Goal: Task Accomplishment & Management: Complete application form

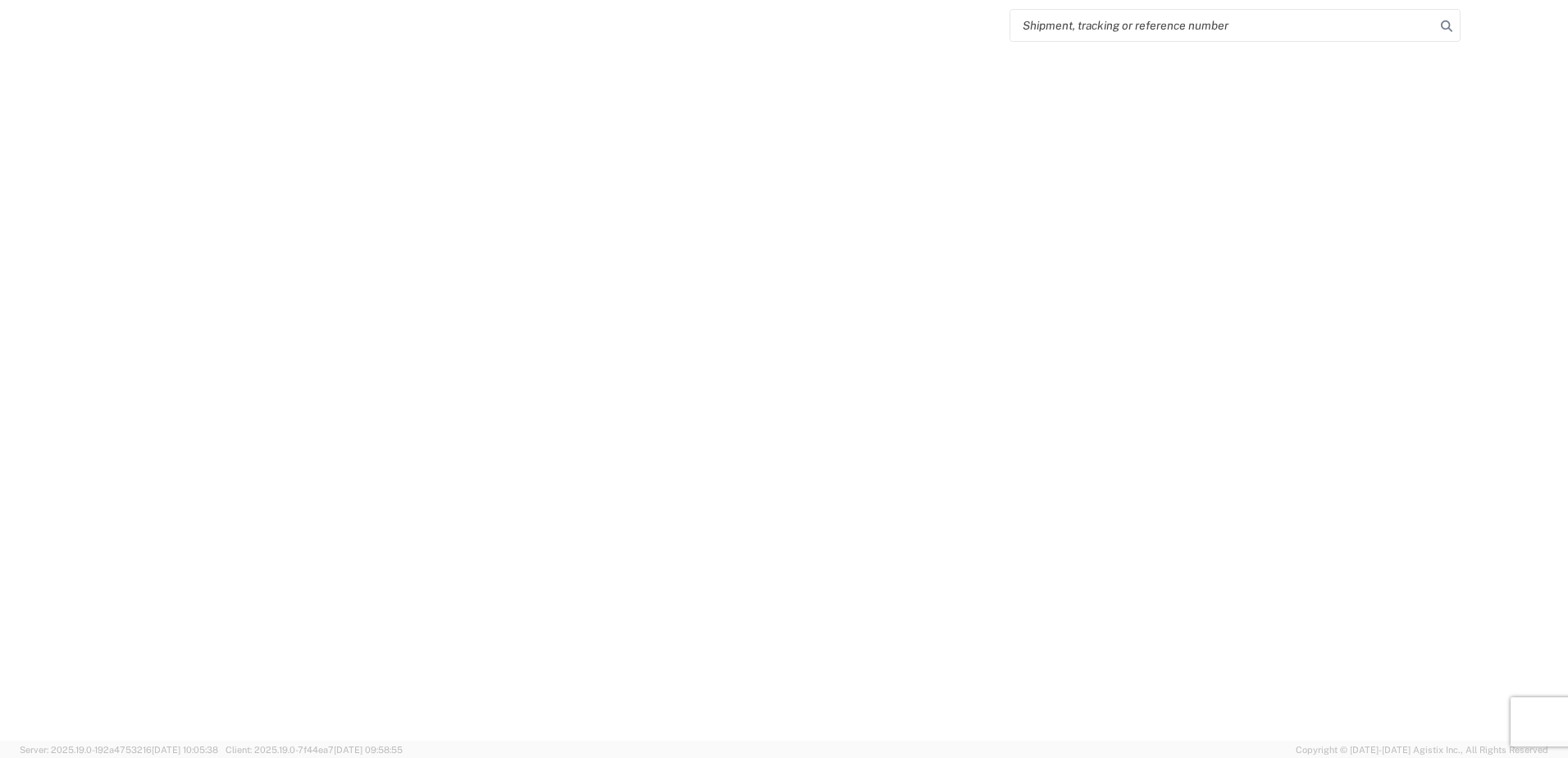
select select "FULL"
select select "LBS"
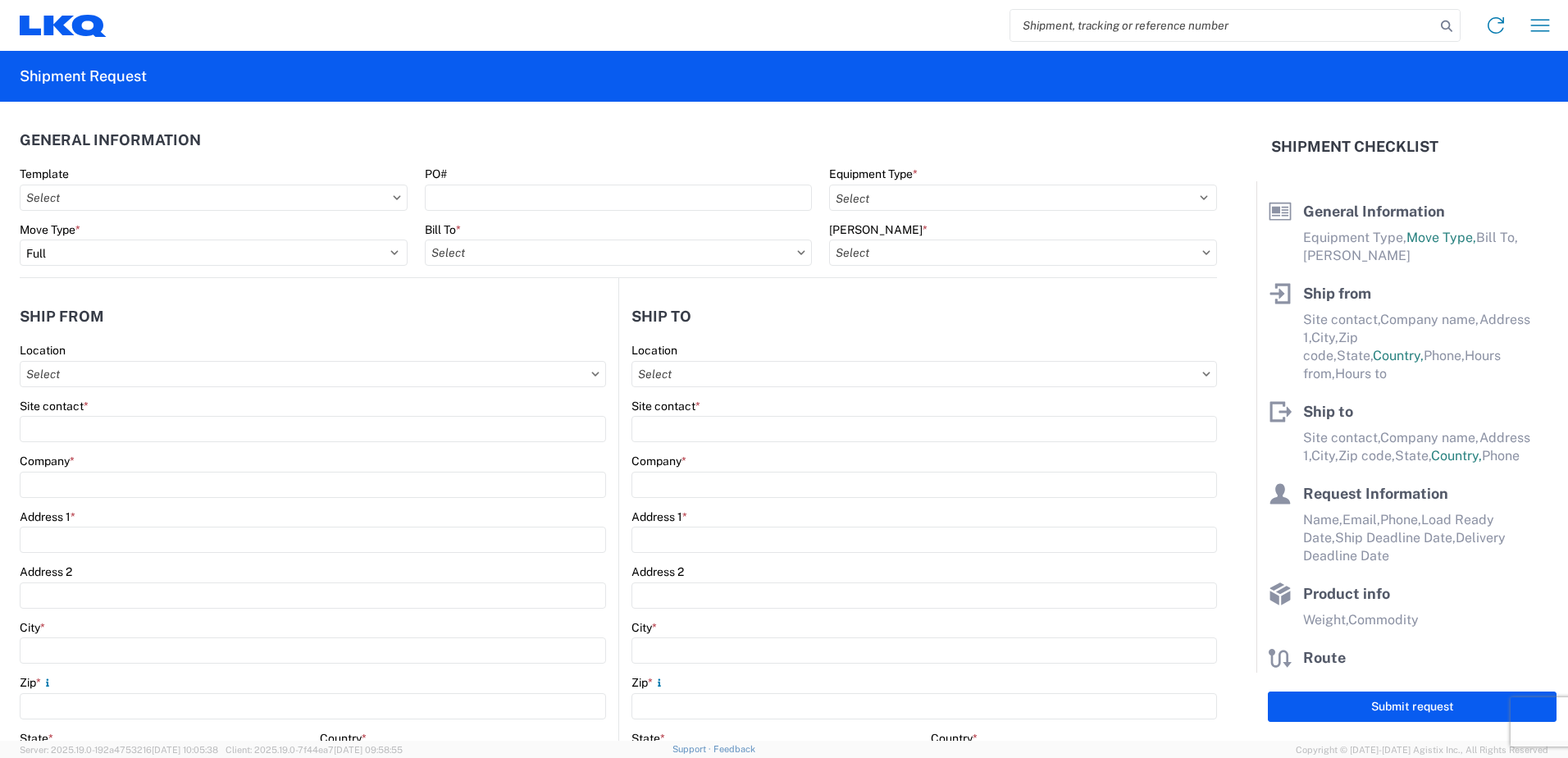
click at [1071, 21] on input "search" at bounding box center [1223, 25] width 425 height 31
type input "57084"
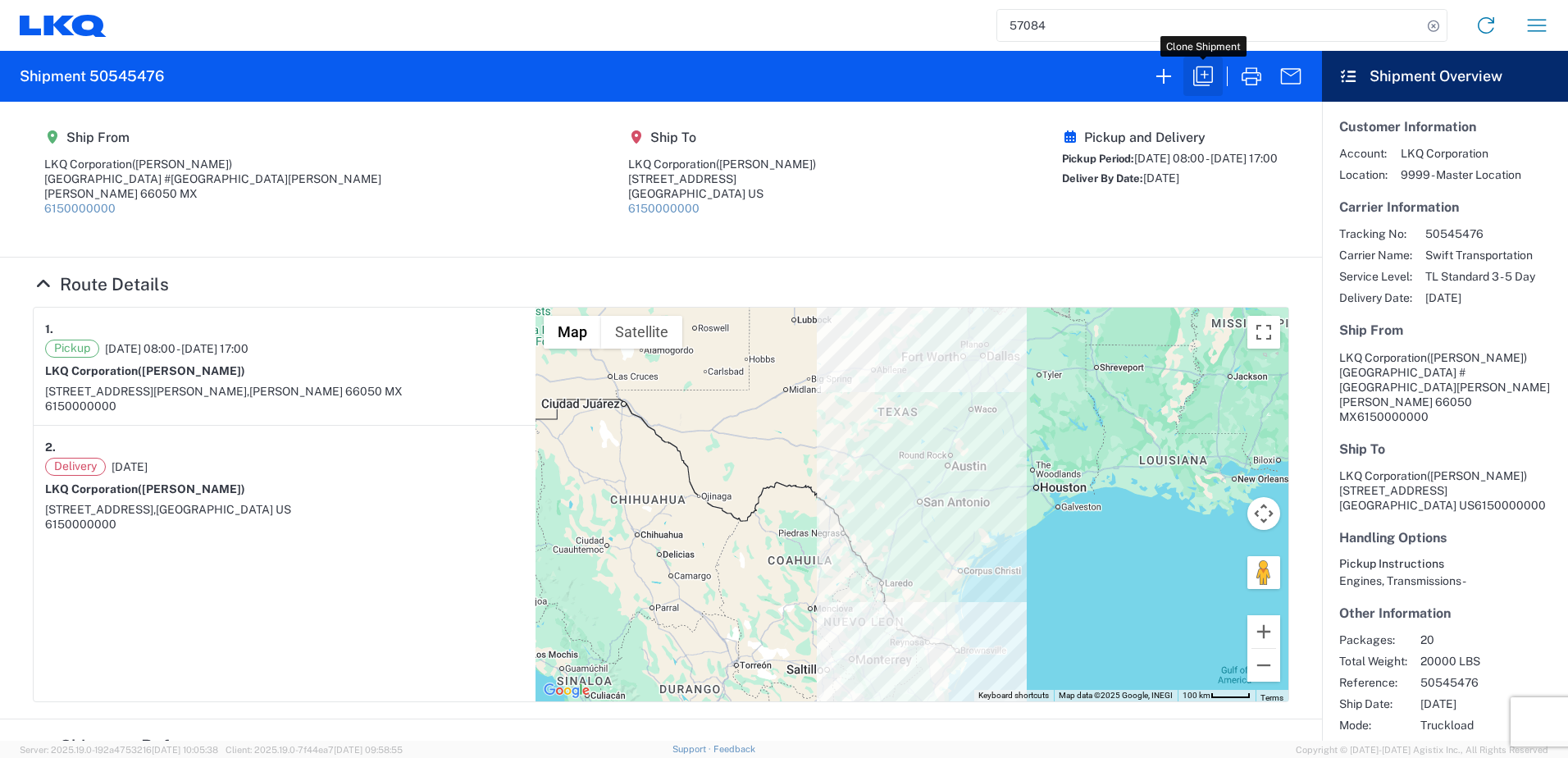
click at [1205, 82] on icon "button" at bounding box center [1203, 77] width 20 height 20
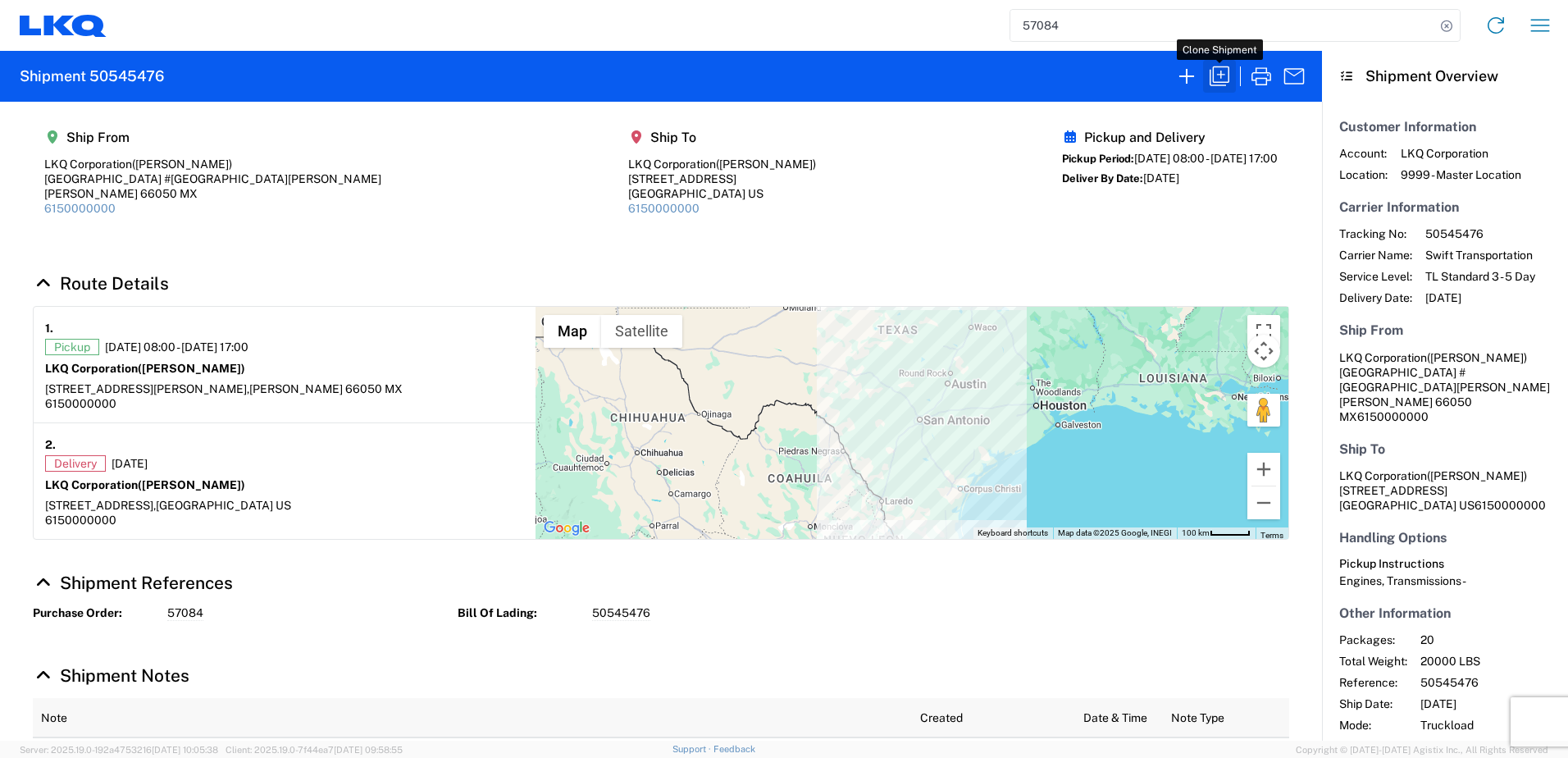
select select "FULL"
select select "US"
select select "LBS"
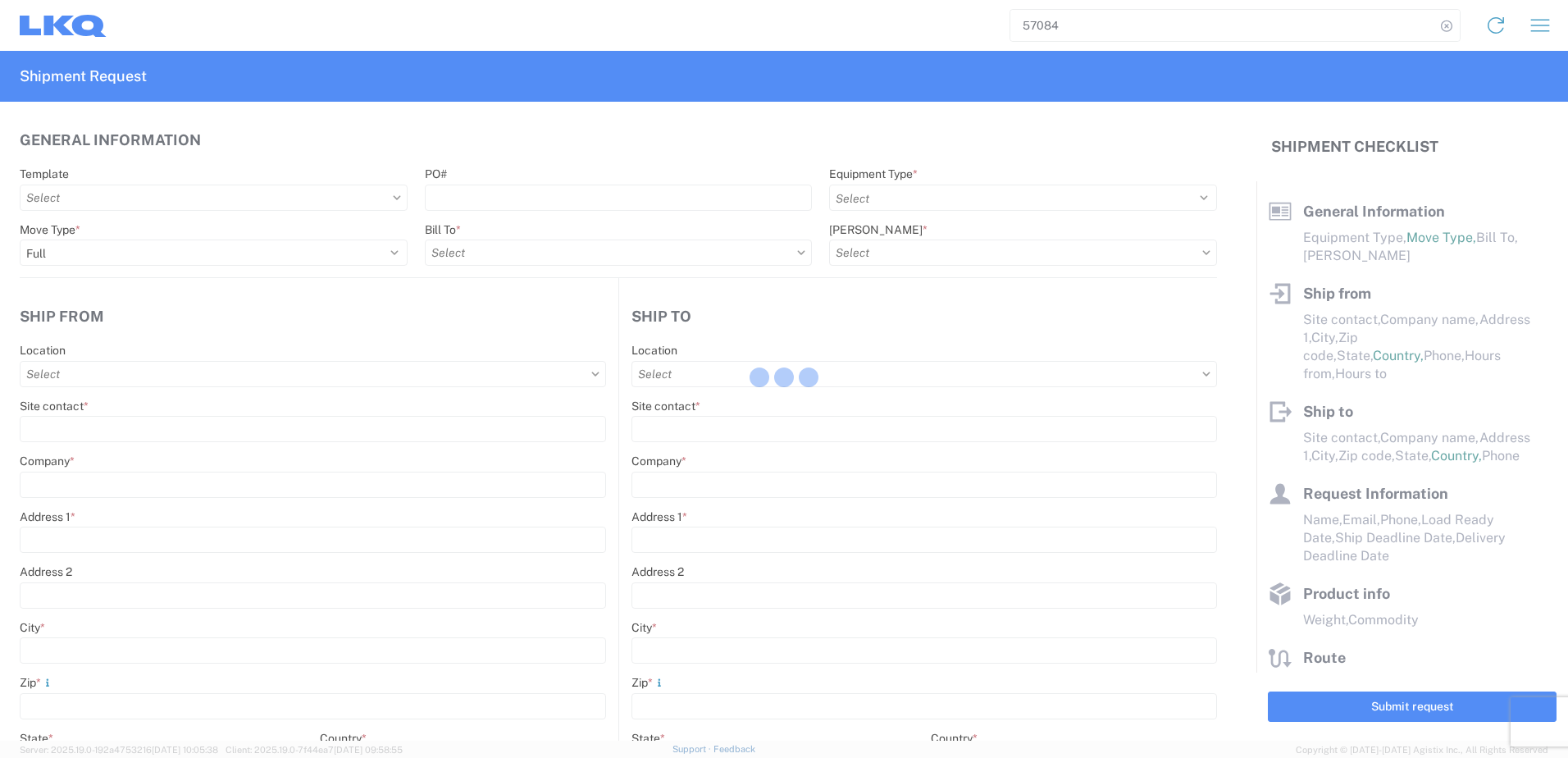
select select "STDV"
type input "[PERSON_NAME]"
type input "LKQ Corporation"
type input "[GEOGRAPHIC_DATA] #[GEOGRAPHIC_DATA][PERSON_NAME]"
type input "[PERSON_NAME]"
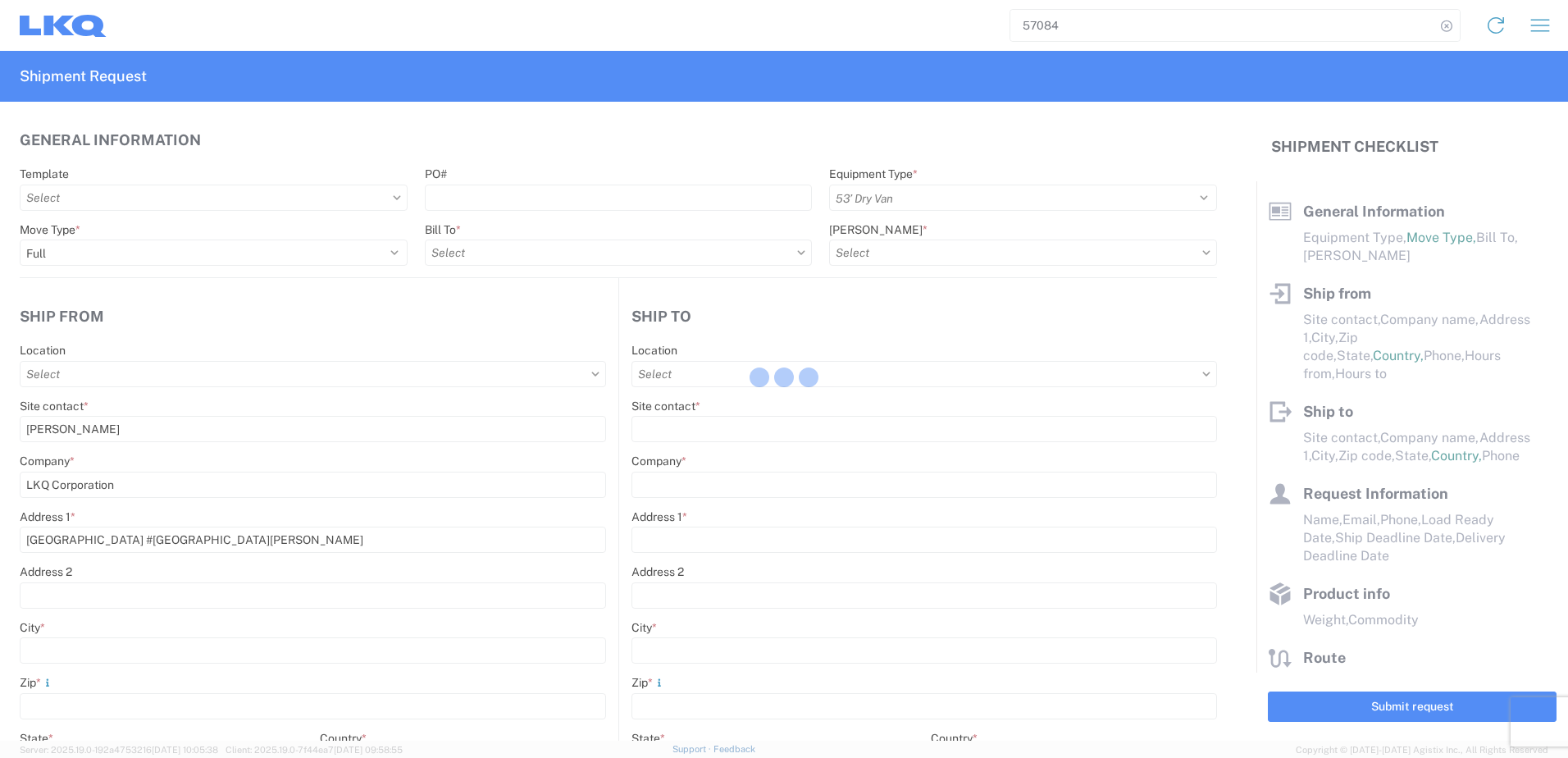
type input "66050"
type input "[PERSON_NAME]"
type input "LKQ Corporation"
type input "[STREET_ADDRESS]"
type input "[GEOGRAPHIC_DATA]"
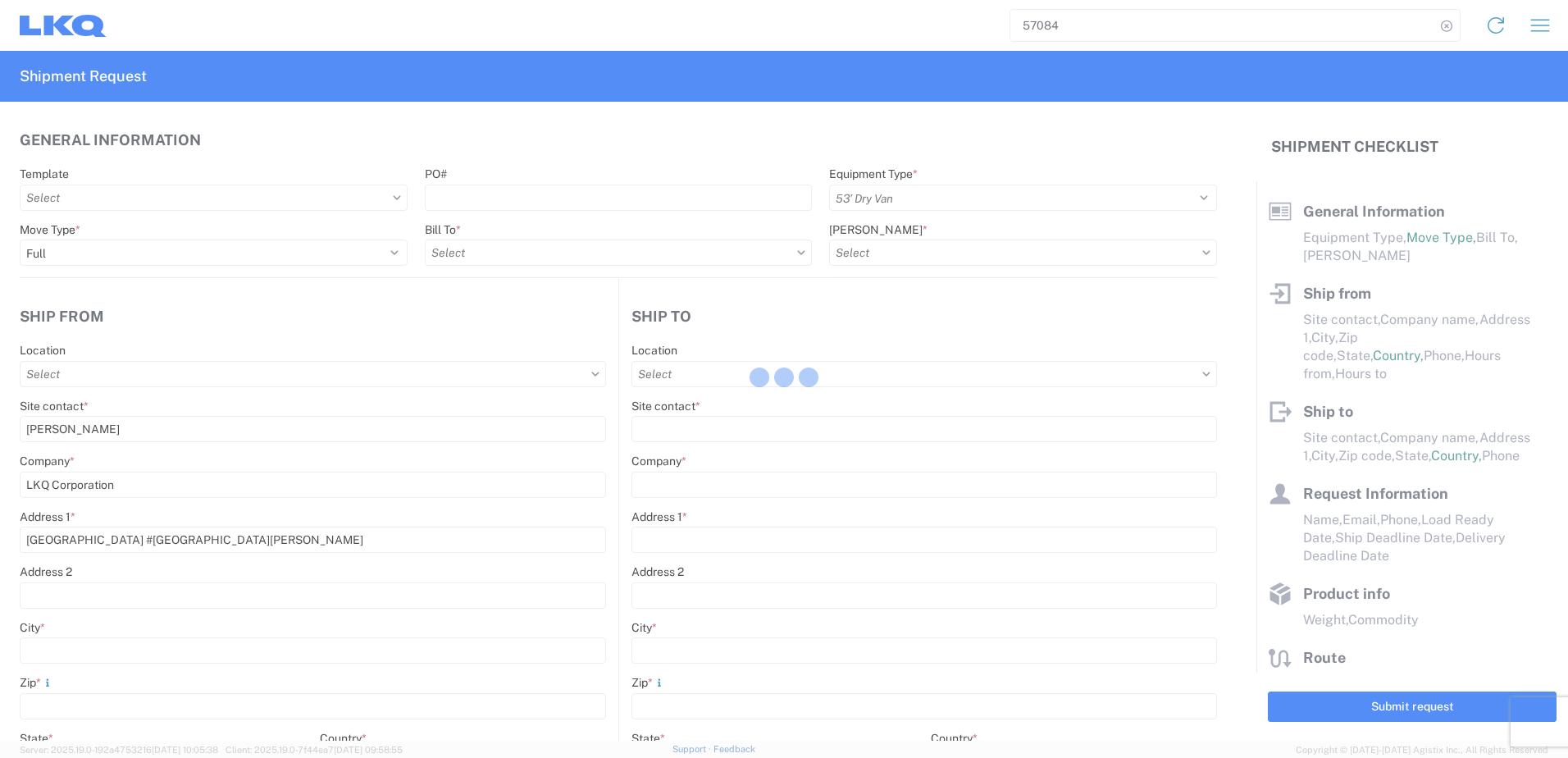
type input "75050"
type input "[PERSON_NAME]"
type input "[EMAIL_ADDRESS][DOMAIN_NAME]"
type input "82218326"
type input "[DATE]"
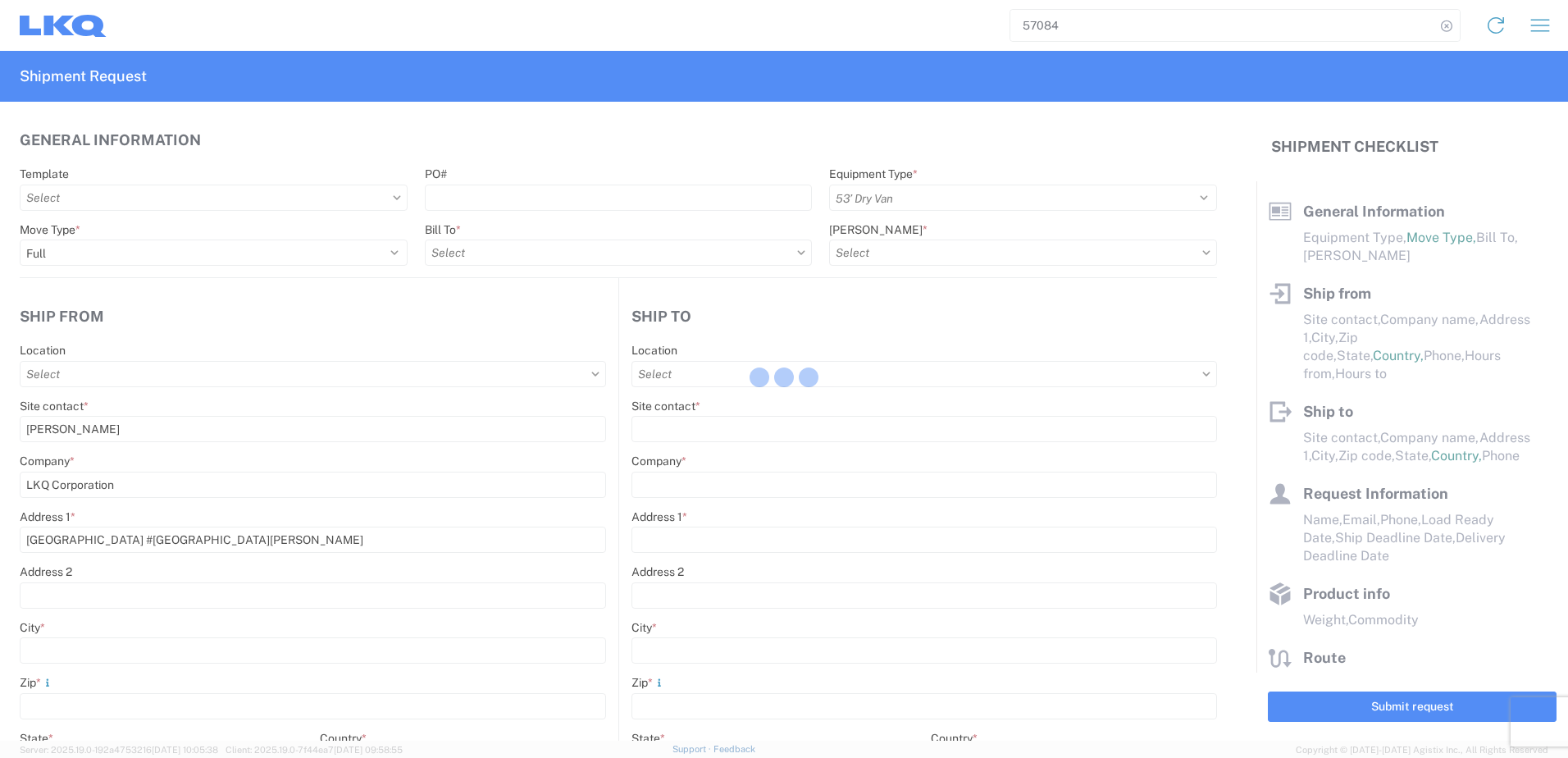
type input "[DATE]"
type textarea "SWIFT/TRANSMEX"
type input "20000"
type input "Engines, Transmissions"
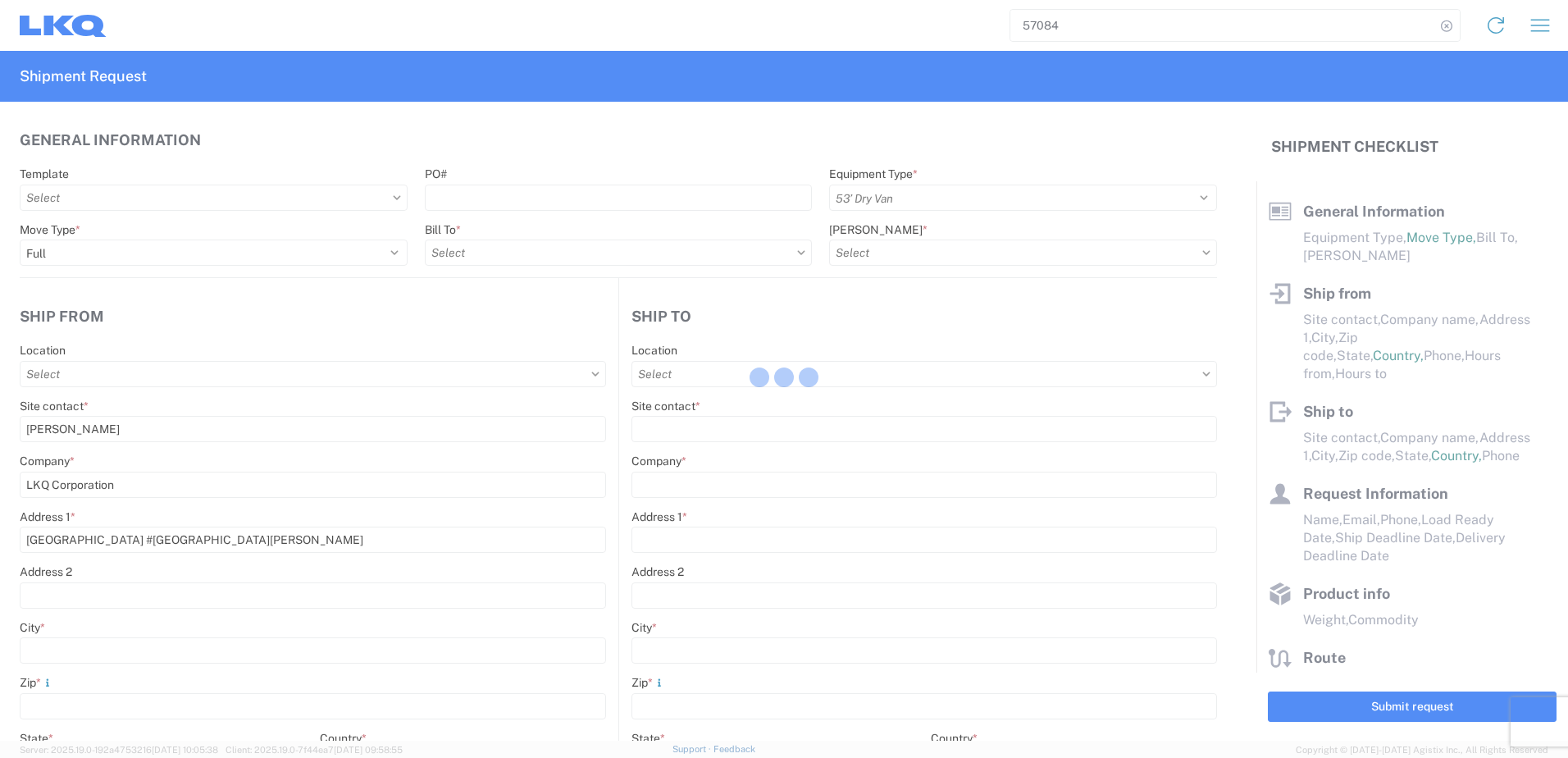
type input "20"
type input "1"
select select "MX"
select select "US"
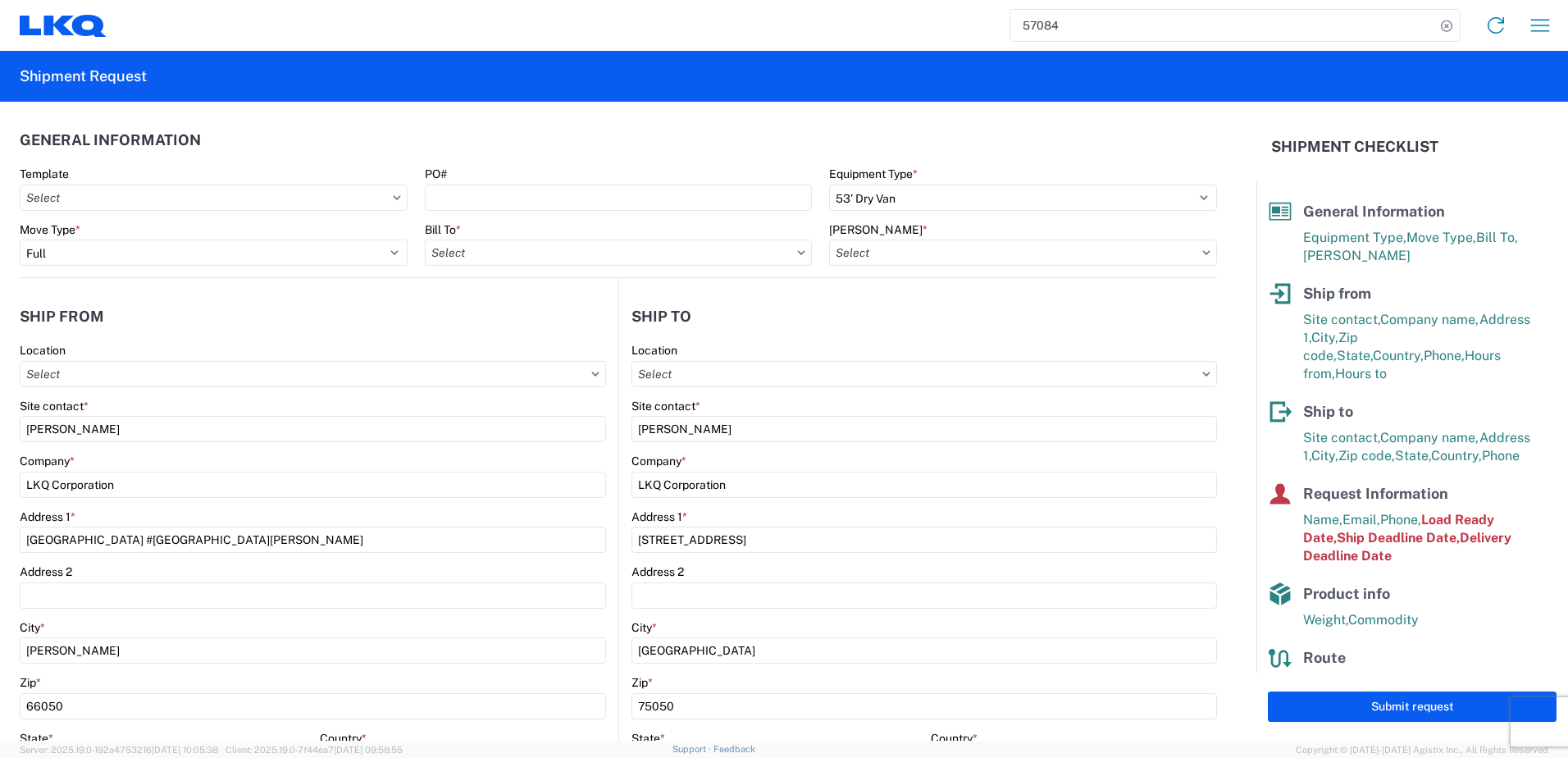
type input "1882 - North American ATK Corporation"
type input "1882-3300-50180-0000 - 1882 Freight In - Parts, 1882-3300-50180-0000 - 1882 Fre…"
type input "1883 - Vege de Mexico S.A. de C.V"
type input "1882 - North American ATK Corporation"
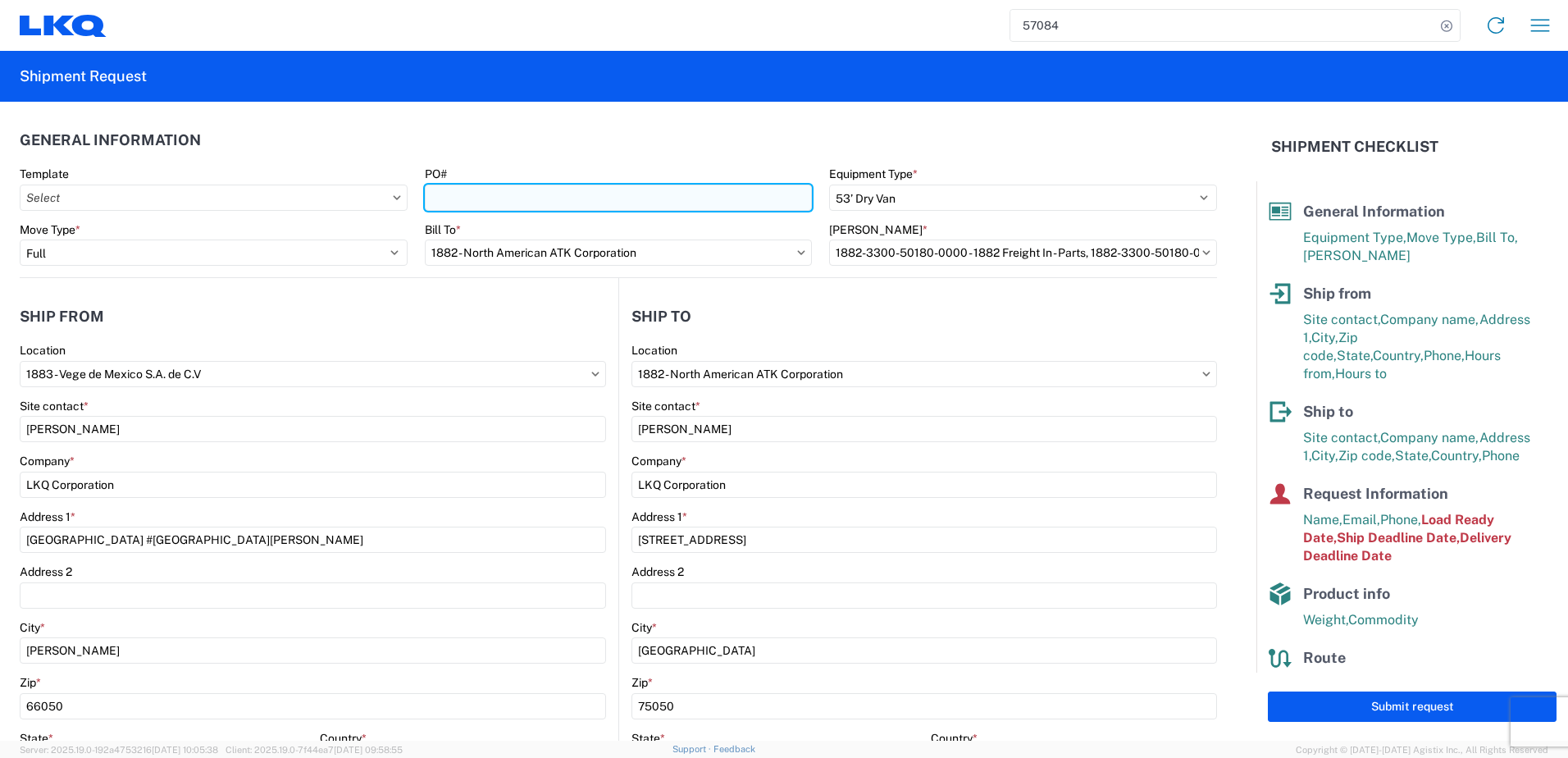
click at [502, 190] on input "PO#" at bounding box center [618, 197] width 388 height 26
paste input "59656"
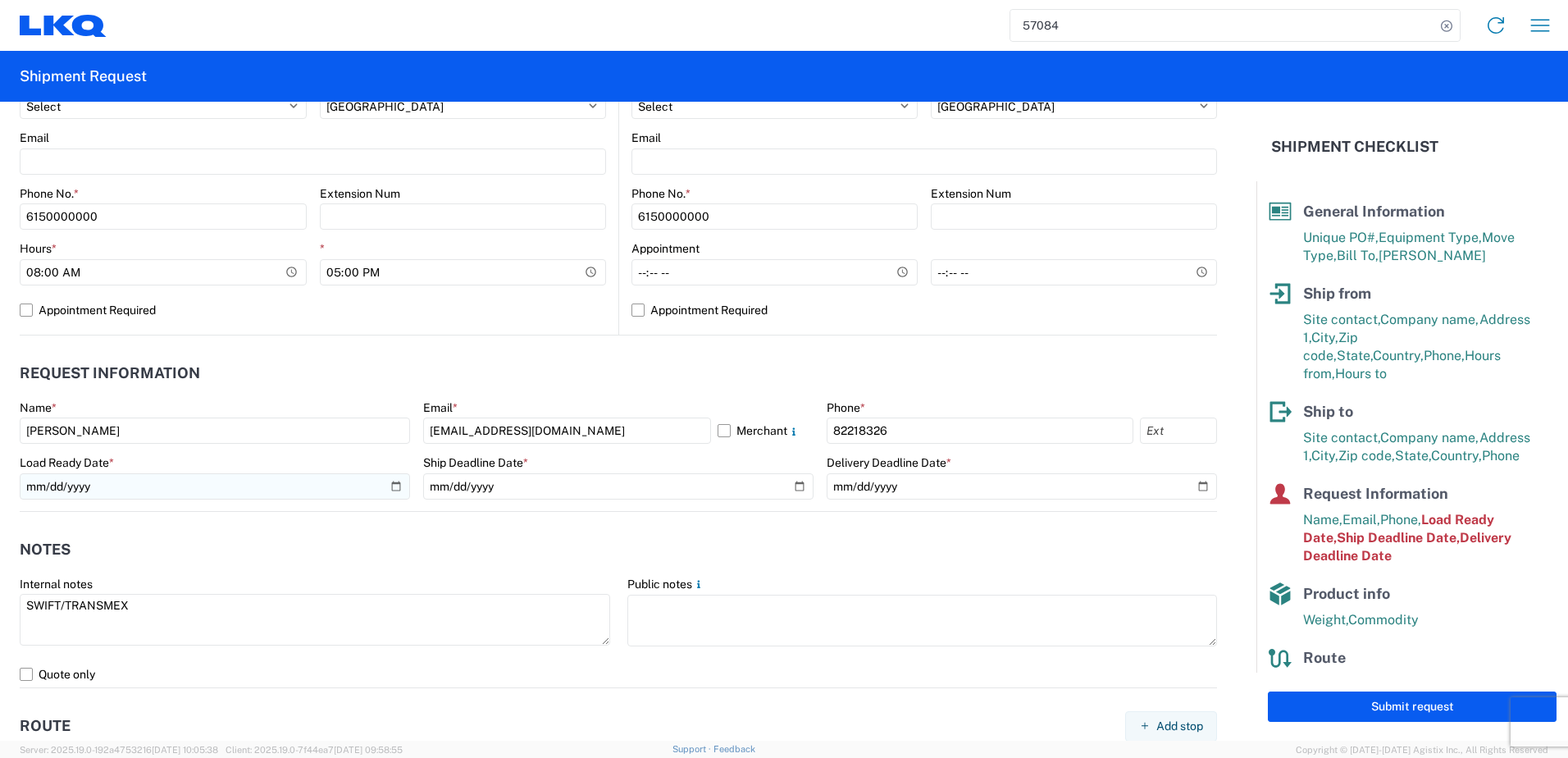
scroll to position [656, 0]
type input "59656"
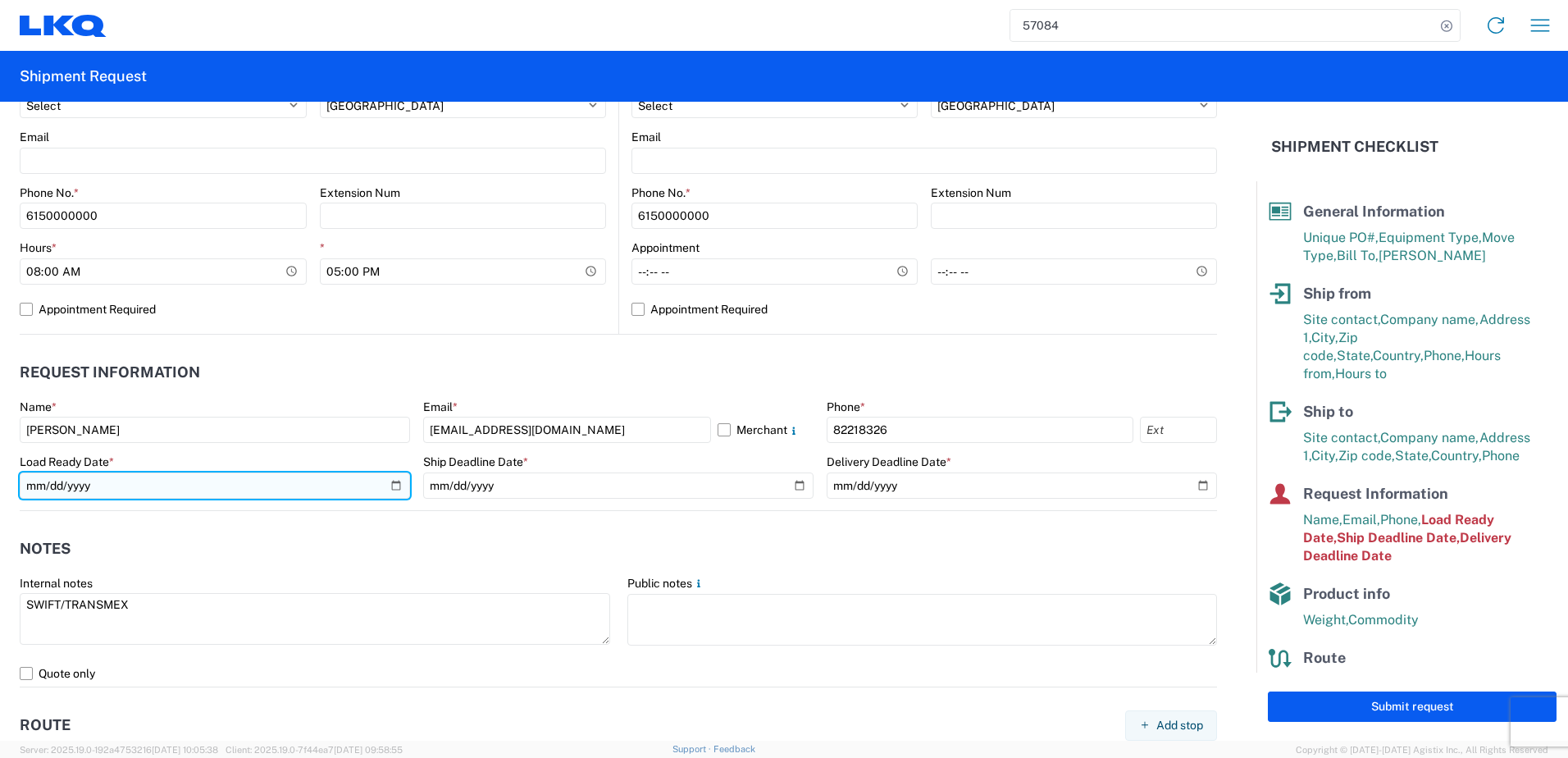
click at [392, 489] on input "[DATE]" at bounding box center [215, 485] width 390 height 26
type input "[DATE]"
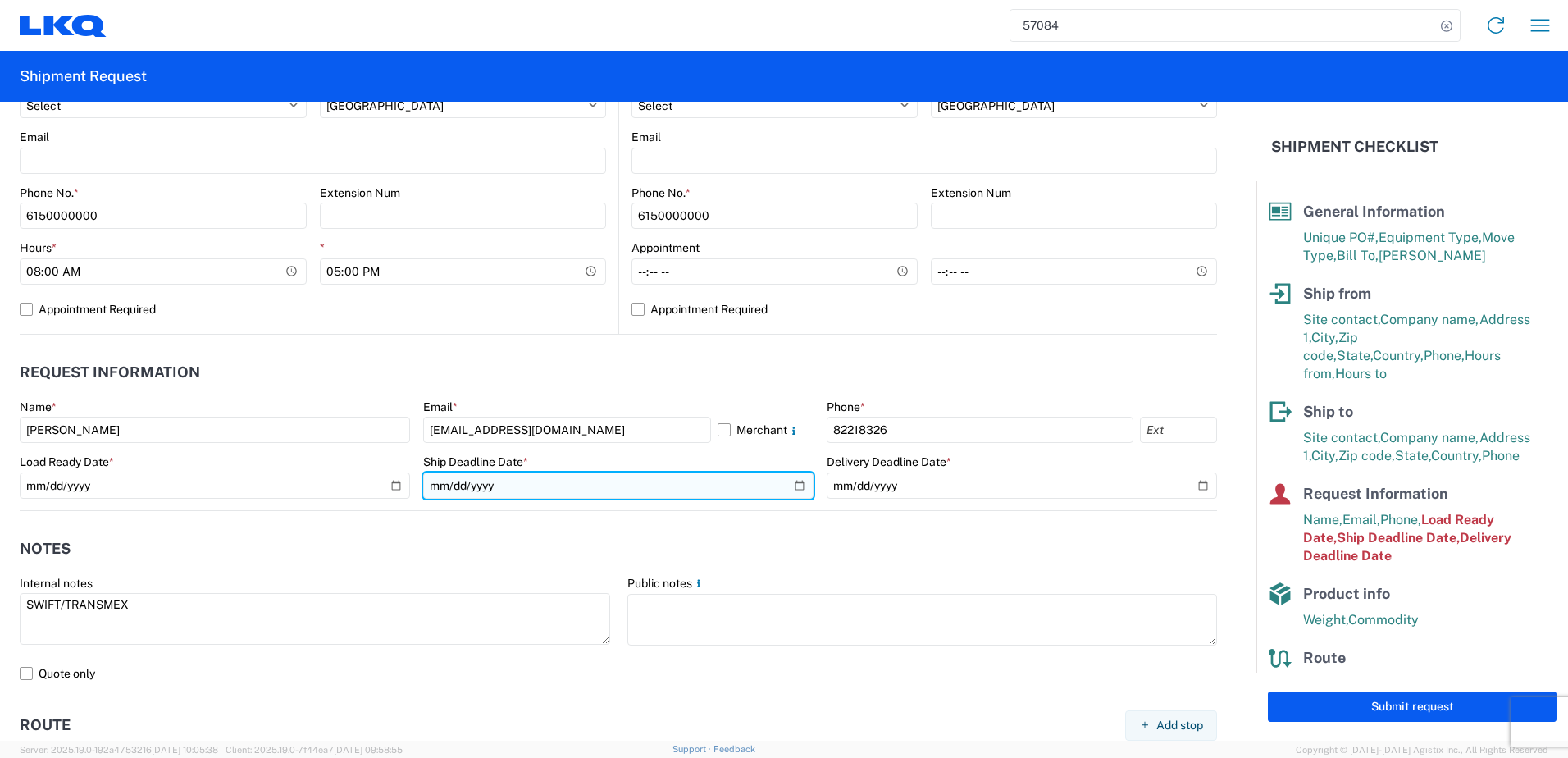
click at [791, 485] on input "[DATE]" at bounding box center [618, 485] width 390 height 26
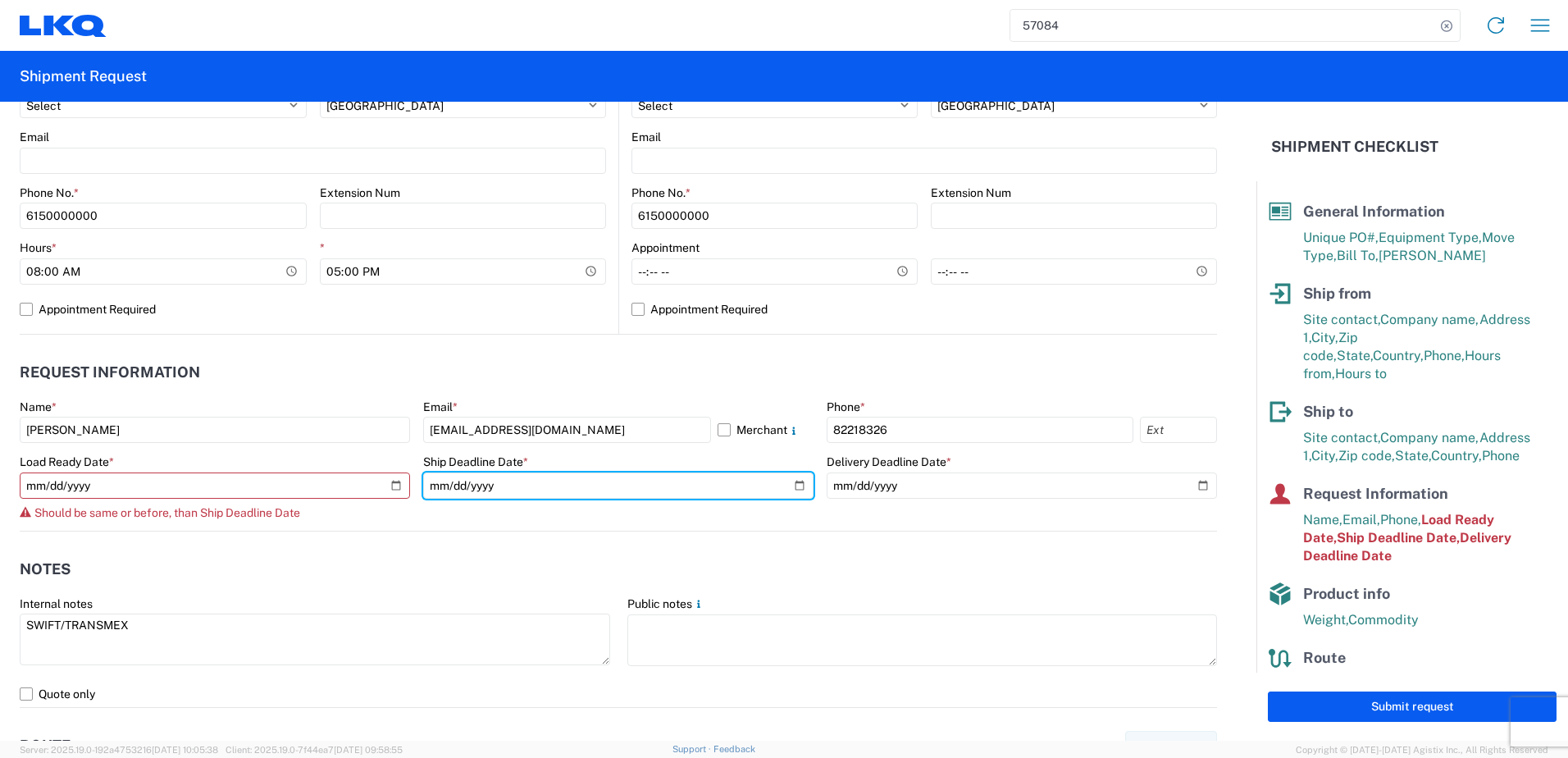
type input "[DATE]"
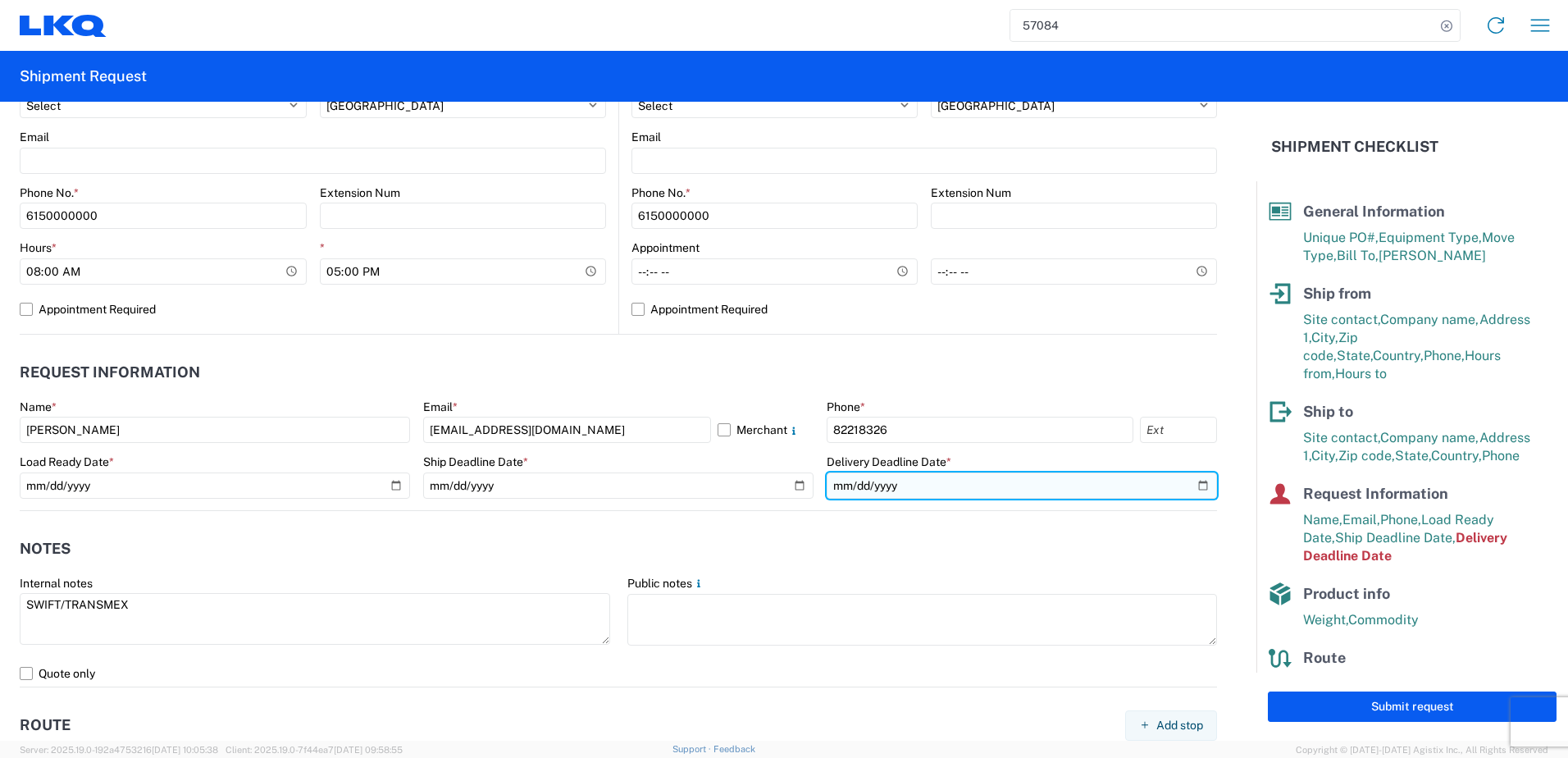
click at [1193, 480] on input "[DATE]" at bounding box center [1022, 485] width 390 height 26
type input "[DATE]"
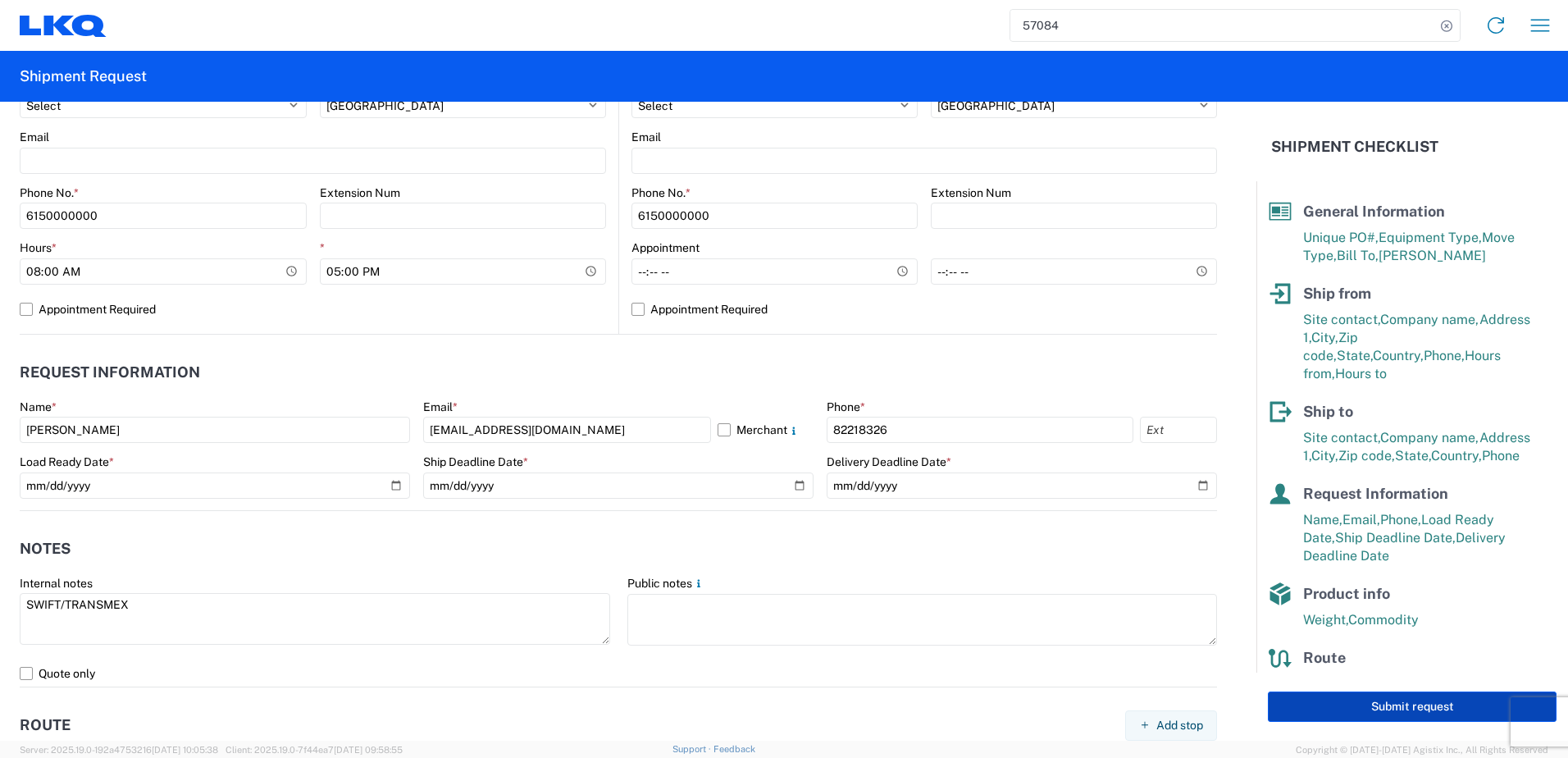
click at [1335, 707] on button "Submit request" at bounding box center [1412, 707] width 288 height 31
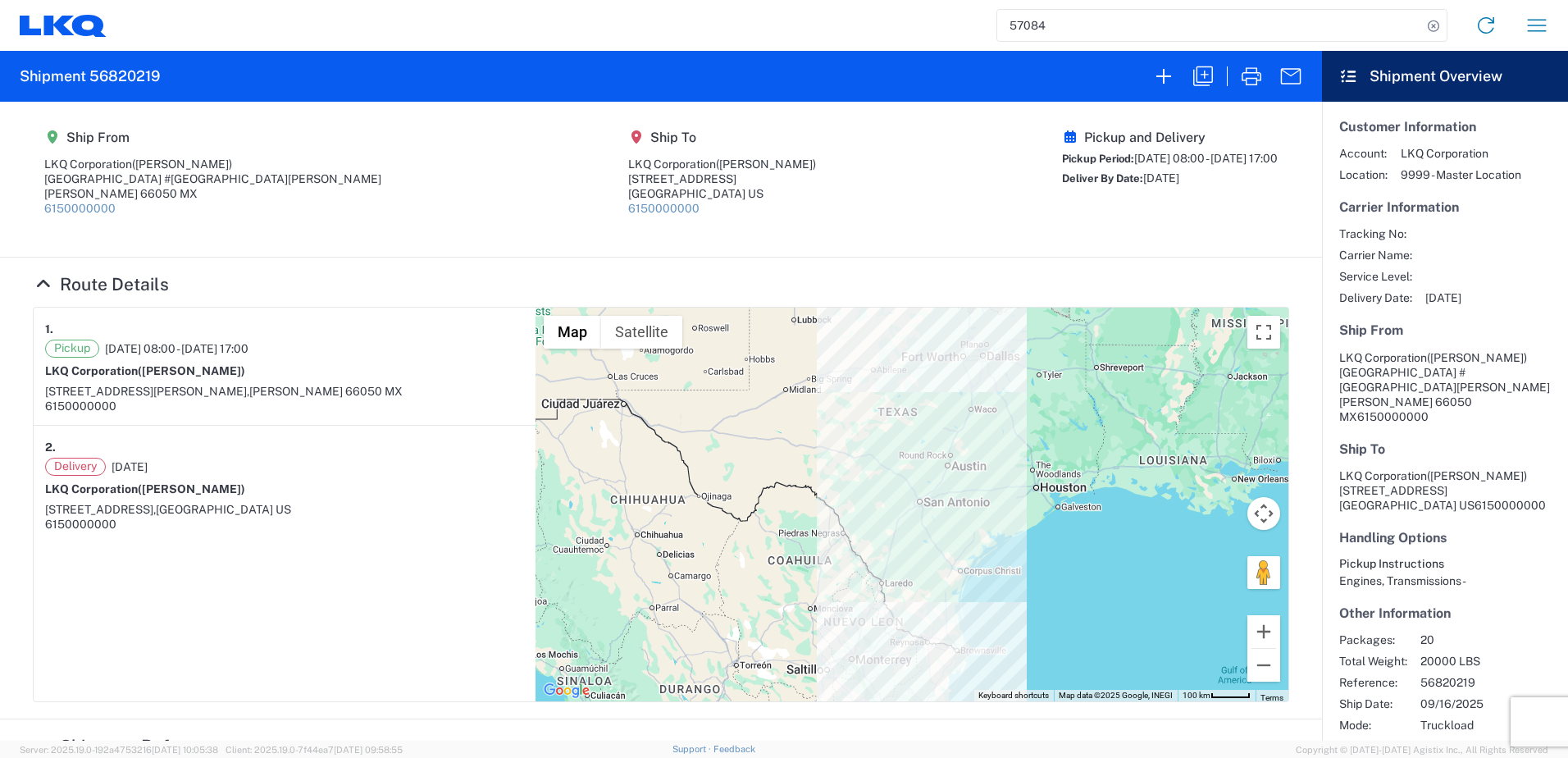
click at [108, 82] on h2 "Shipment 56820219" at bounding box center [89, 77] width 140 height 20
click at [108, 81] on h2 "Shipment 56820219" at bounding box center [89, 77] width 140 height 20
copy h2 "56820219"
